Goal: Task Accomplishment & Management: Use online tool/utility

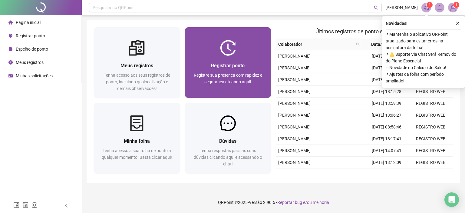
click at [227, 68] on span "Registrar ponto" at bounding box center [228, 66] width 34 height 6
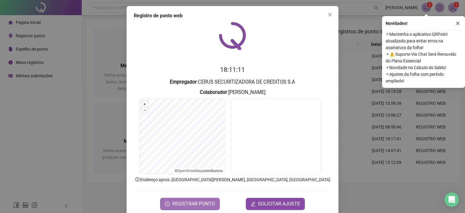
click at [172, 204] on span "REGISTRAR PONTO" at bounding box center [193, 203] width 43 height 7
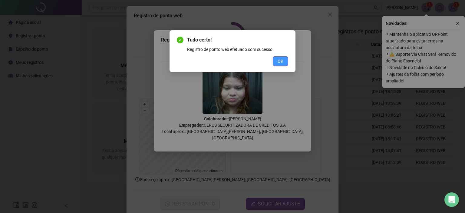
click at [283, 59] on span "OK" at bounding box center [281, 61] width 6 height 7
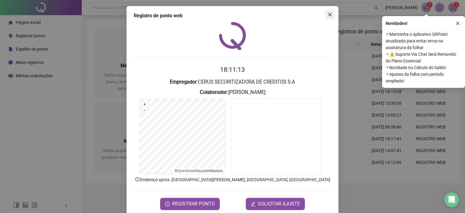
click at [328, 13] on icon "close" at bounding box center [330, 14] width 5 height 5
